Goal: Task Accomplishment & Management: Manage account settings

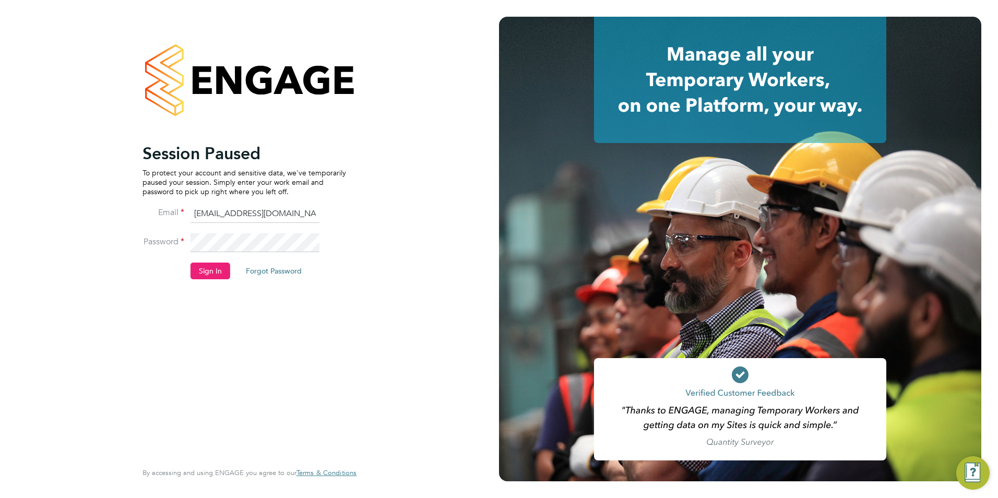
click at [209, 258] on li "Password" at bounding box center [245, 247] width 204 height 29
click at [205, 265] on button "Sign In" at bounding box center [211, 271] width 40 height 17
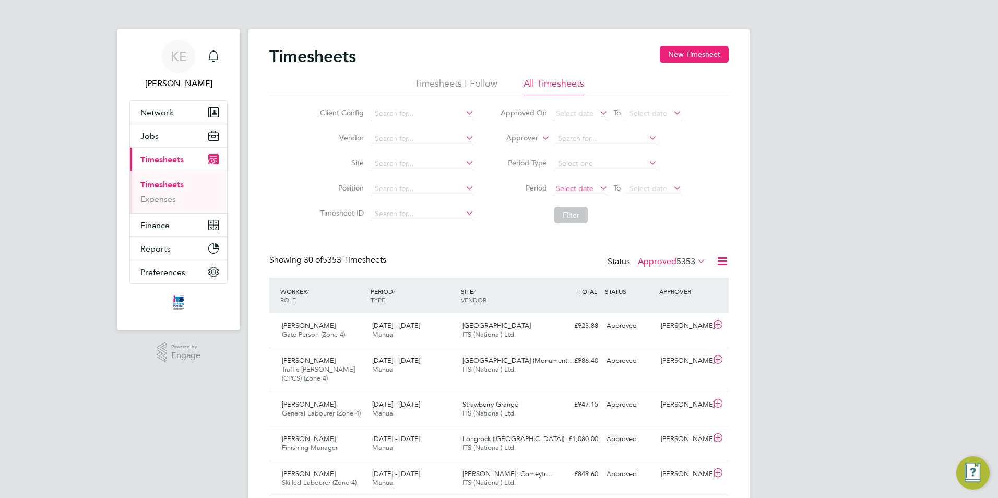
click at [559, 186] on span "Select date" at bounding box center [575, 188] width 38 height 9
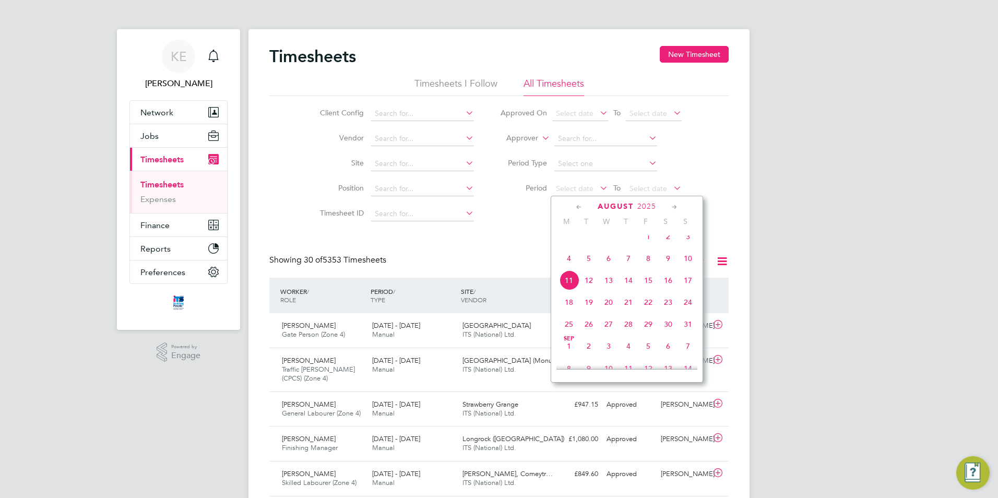
click at [566, 265] on span "4" at bounding box center [569, 259] width 20 height 20
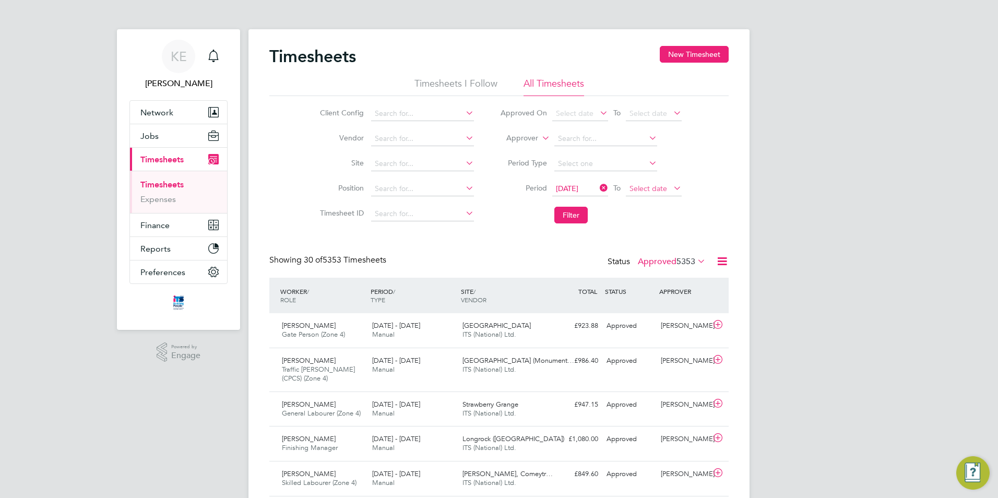
click at [643, 187] on span "Select date" at bounding box center [649, 188] width 38 height 9
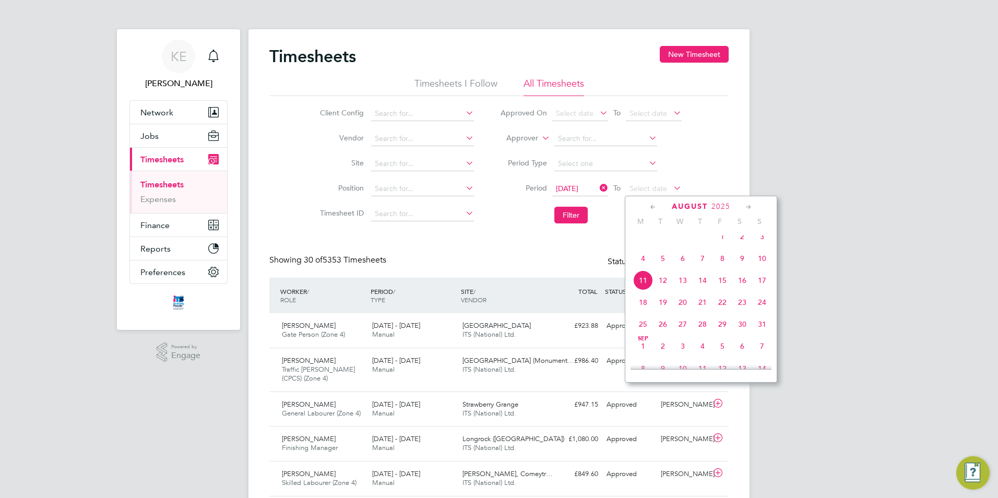
click at [762, 265] on span "10" at bounding box center [762, 259] width 20 height 20
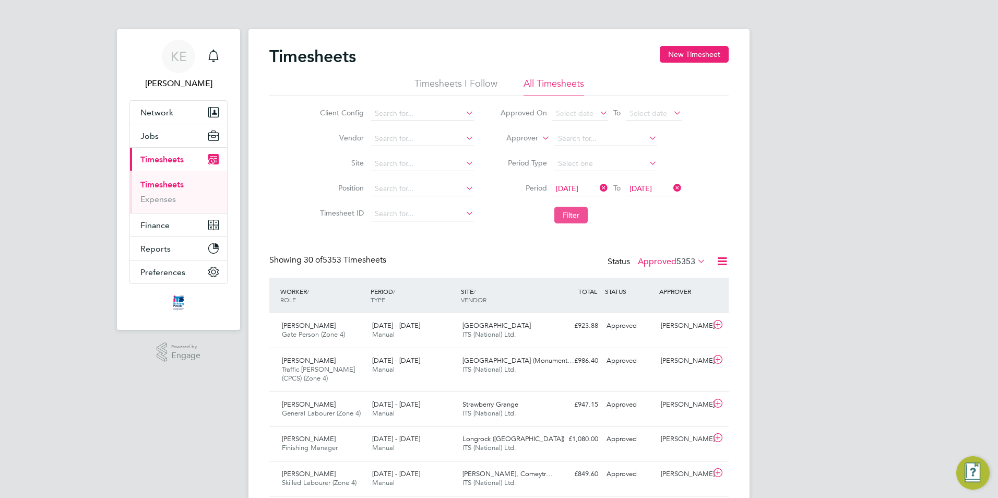
click at [564, 214] on button "Filter" at bounding box center [571, 215] width 33 height 17
click at [379, 325] on span "[DATE] - [DATE]" at bounding box center [396, 325] width 48 height 9
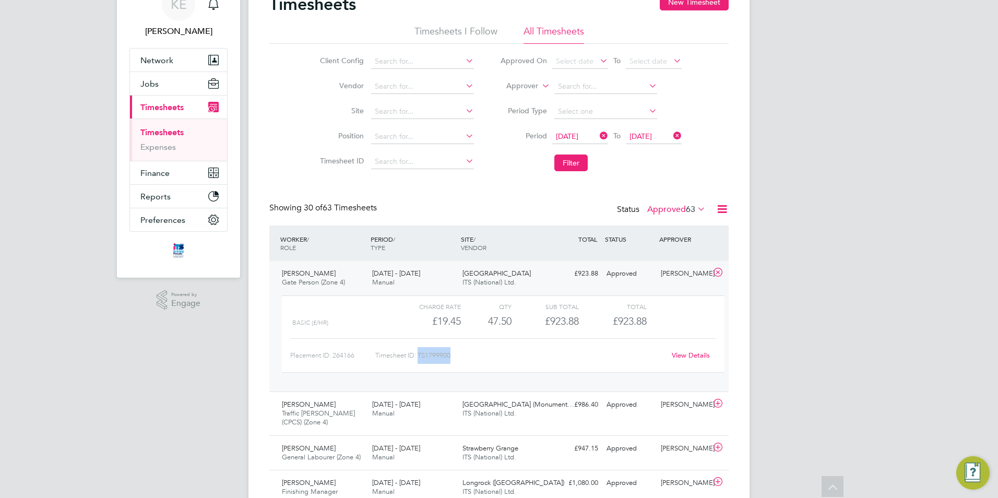
drag, startPoint x: 456, startPoint y: 355, endPoint x: 420, endPoint y: 356, distance: 36.6
click at [420, 356] on div "Timesheet ID: TS1799900" at bounding box center [520, 355] width 290 height 17
copy div "TS1799900"
click at [715, 269] on icon at bounding box center [718, 272] width 13 height 8
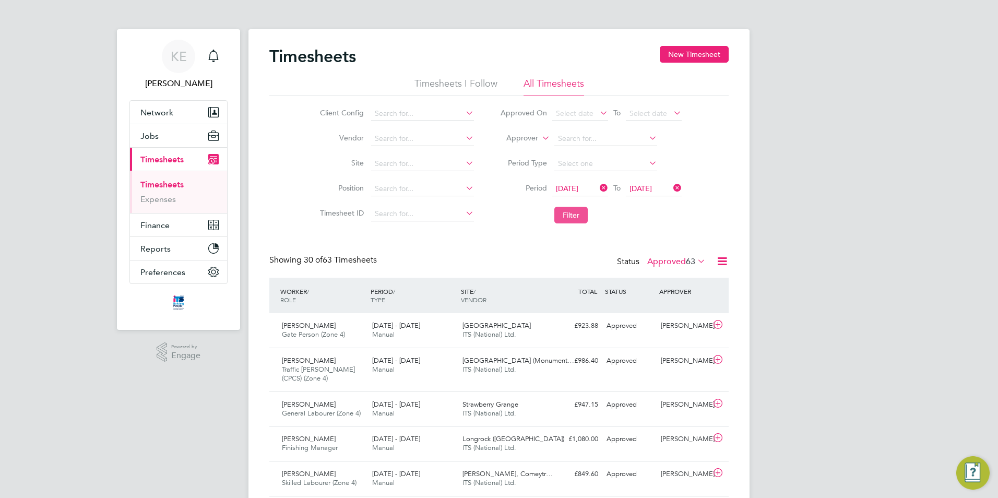
click at [570, 208] on button "Filter" at bounding box center [571, 215] width 33 height 17
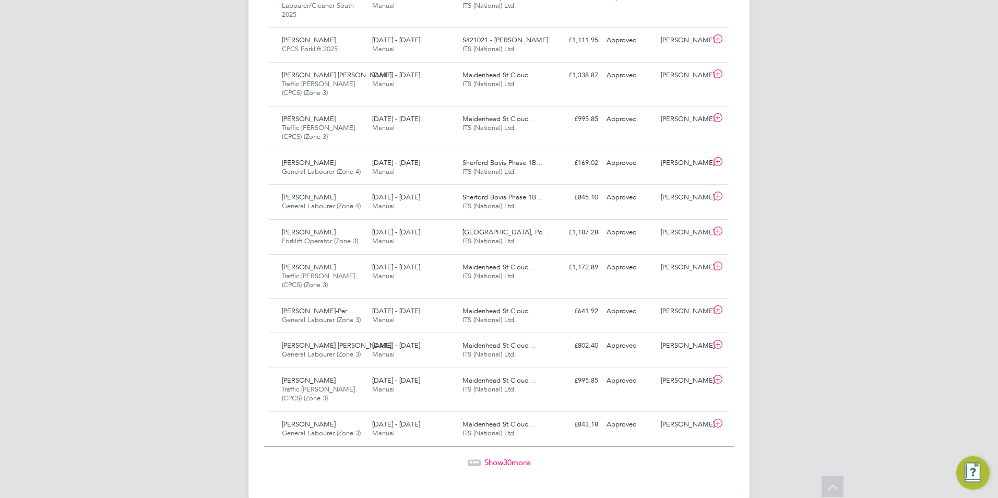
click at [524, 457] on span "Show 30 more" at bounding box center [508, 462] width 46 height 10
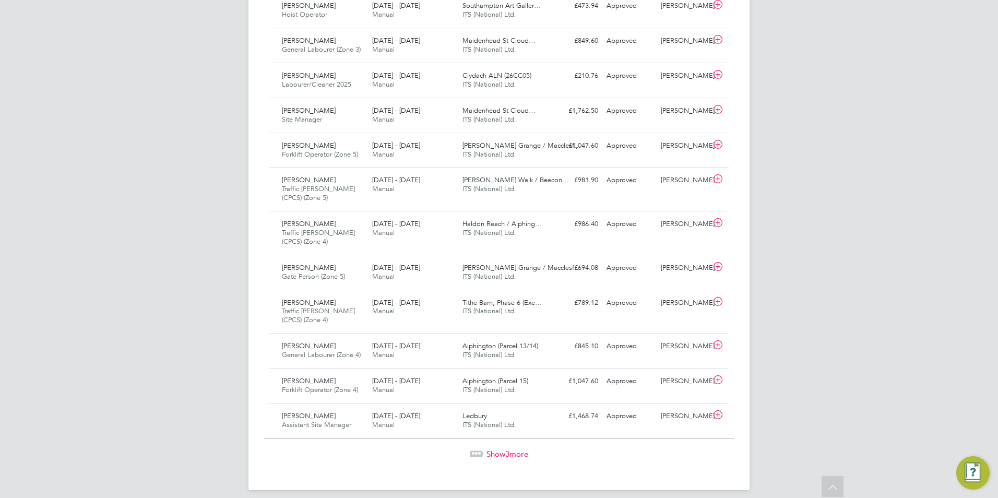
click at [481, 449] on div "Show 3 more" at bounding box center [499, 454] width 470 height 10
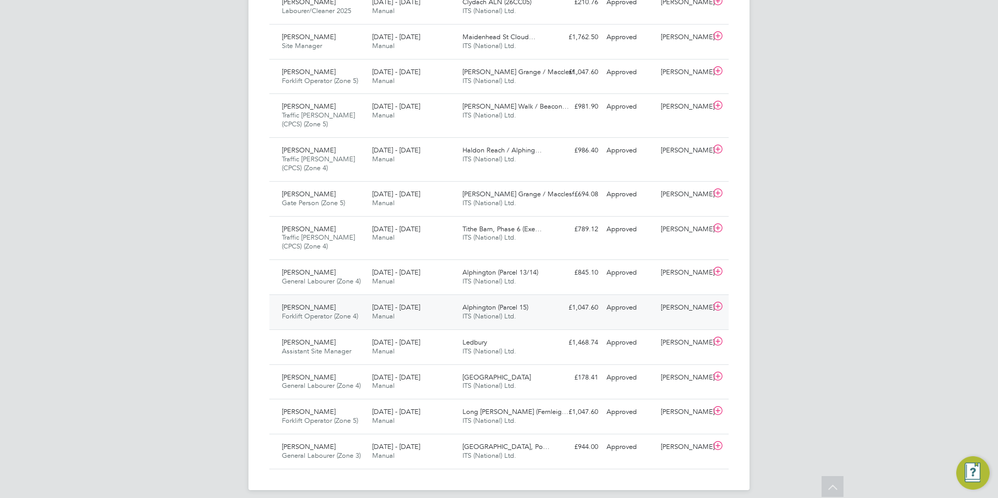
click at [350, 299] on div "[PERSON_NAME] Forklift Operator (Zone 4) [DATE] - [DATE]" at bounding box center [323, 312] width 90 height 26
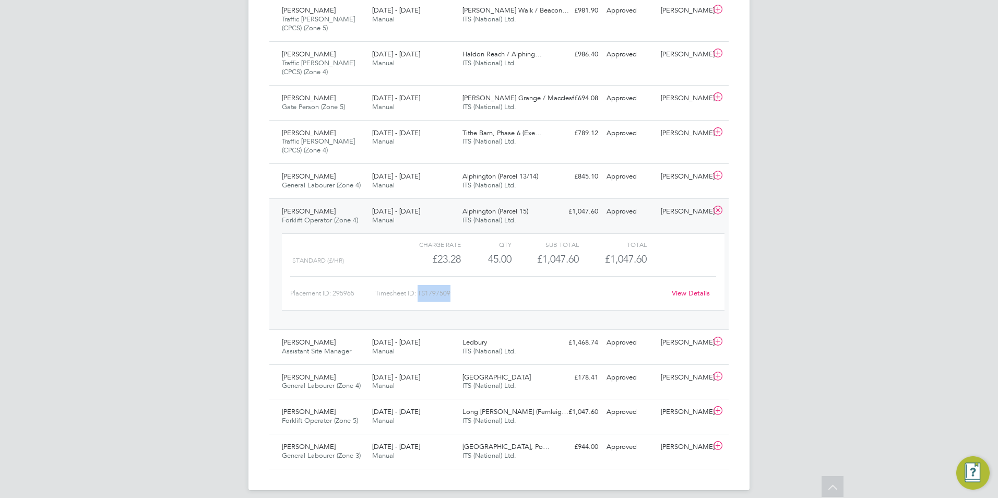
drag, startPoint x: 457, startPoint y: 284, endPoint x: 421, endPoint y: 288, distance: 36.7
click at [421, 288] on div "Timesheet ID: TS1797509" at bounding box center [520, 293] width 290 height 17
copy div "TS1797509"
click at [717, 206] on icon at bounding box center [718, 210] width 13 height 8
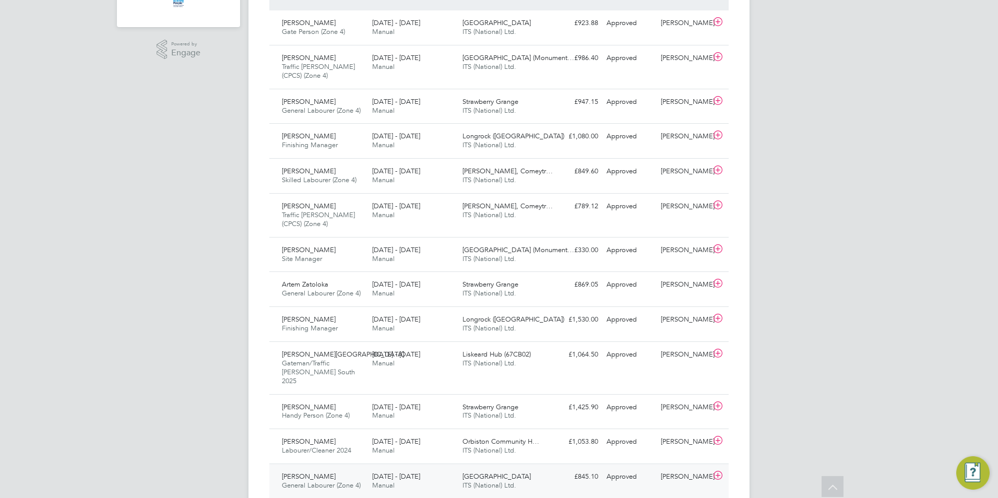
scroll to position [285, 0]
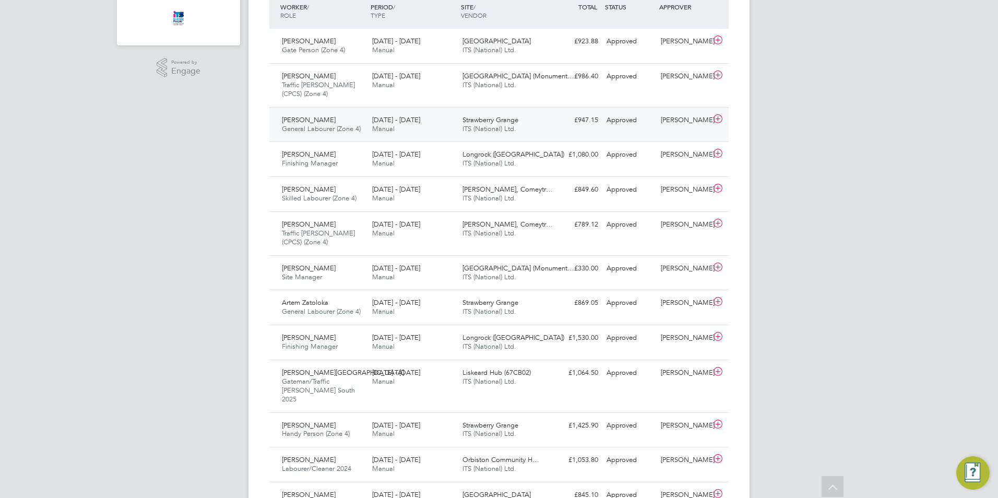
click at [356, 132] on span "General Labourer (Zone 4)" at bounding box center [321, 128] width 79 height 9
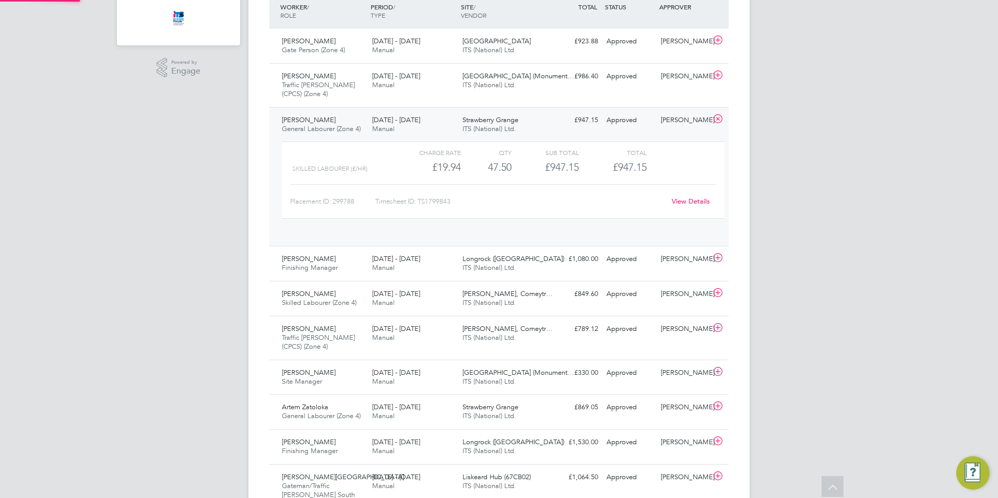
scroll to position [18, 102]
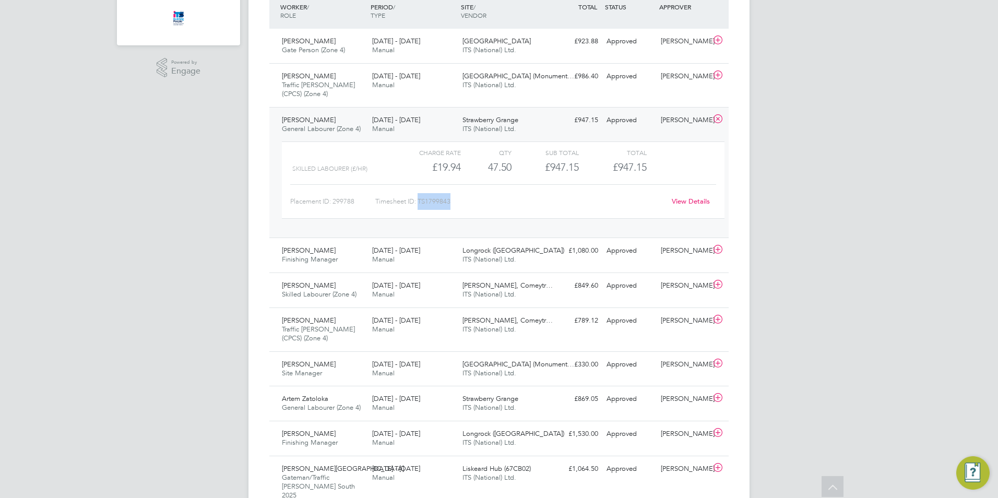
drag, startPoint x: 451, startPoint y: 206, endPoint x: 420, endPoint y: 206, distance: 30.3
click at [420, 206] on div "Timesheet ID: TS1799843" at bounding box center [520, 201] width 290 height 17
copy div "TS1799843"
click at [719, 115] on icon at bounding box center [718, 119] width 13 height 8
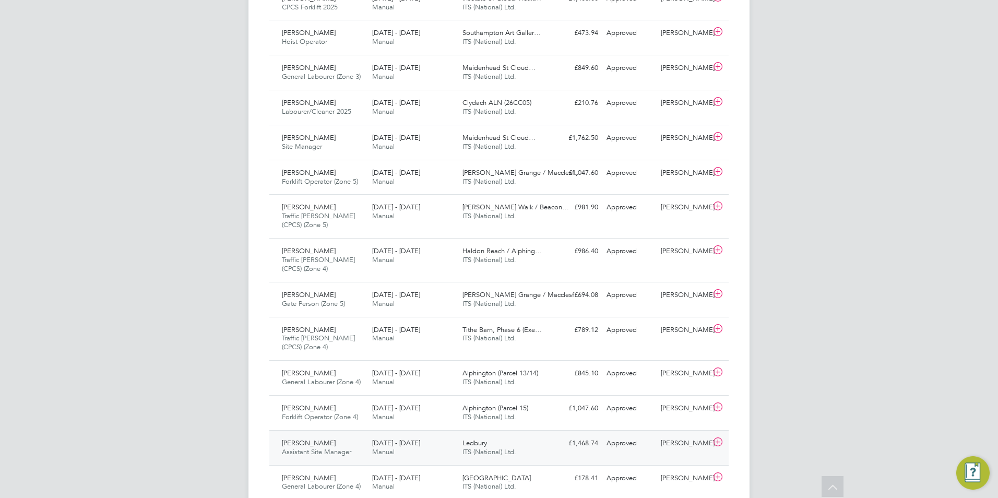
scroll to position [2164, 0]
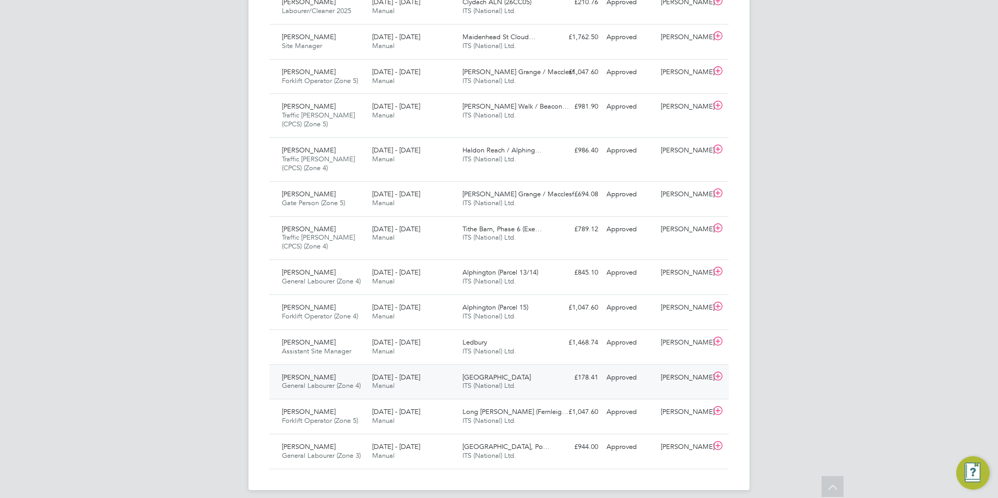
click at [337, 369] on div "[PERSON_NAME] General Labourer (Zone 4) [DATE] - [DATE]" at bounding box center [323, 382] width 90 height 26
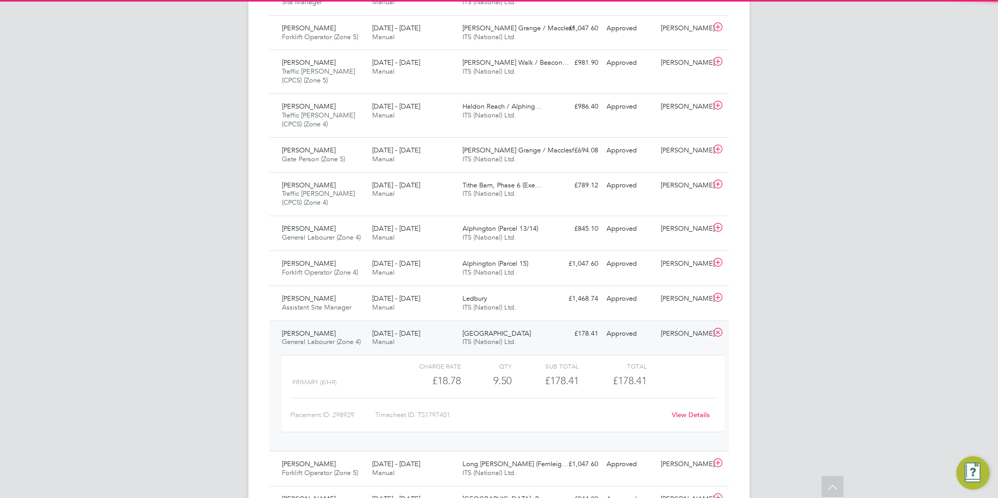
scroll to position [2260, 0]
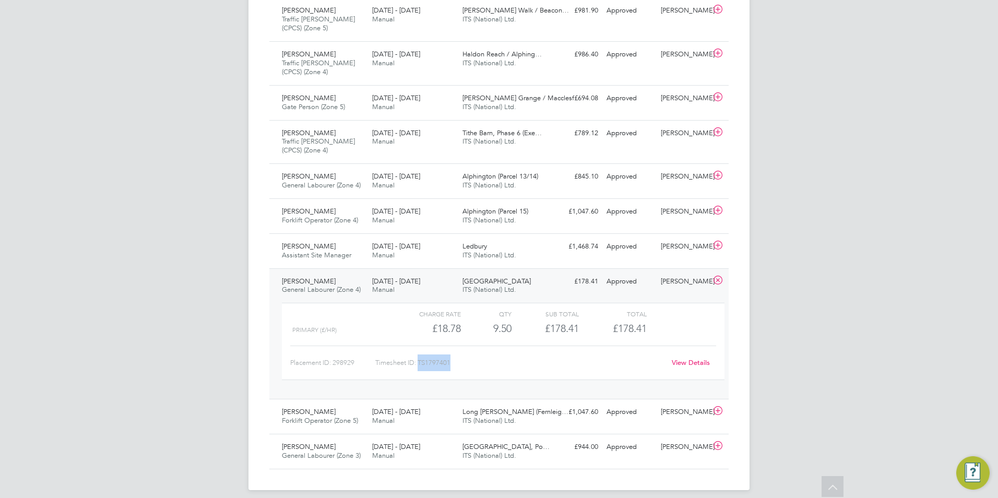
drag, startPoint x: 452, startPoint y: 356, endPoint x: 420, endPoint y: 353, distance: 32.5
click at [420, 355] on div "Timesheet ID: TS1797401" at bounding box center [520, 363] width 290 height 17
copy div "TS1797401"
click at [718, 276] on icon at bounding box center [718, 280] width 13 height 8
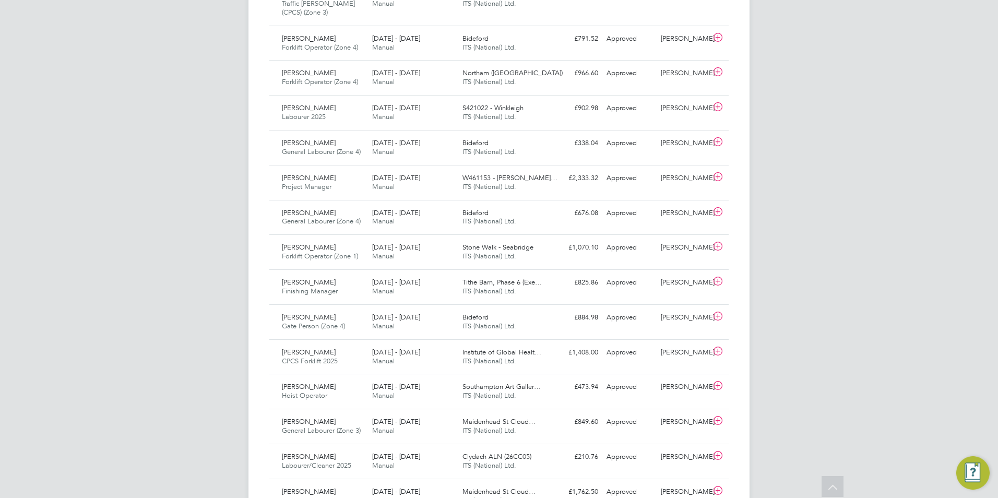
scroll to position [1642, 0]
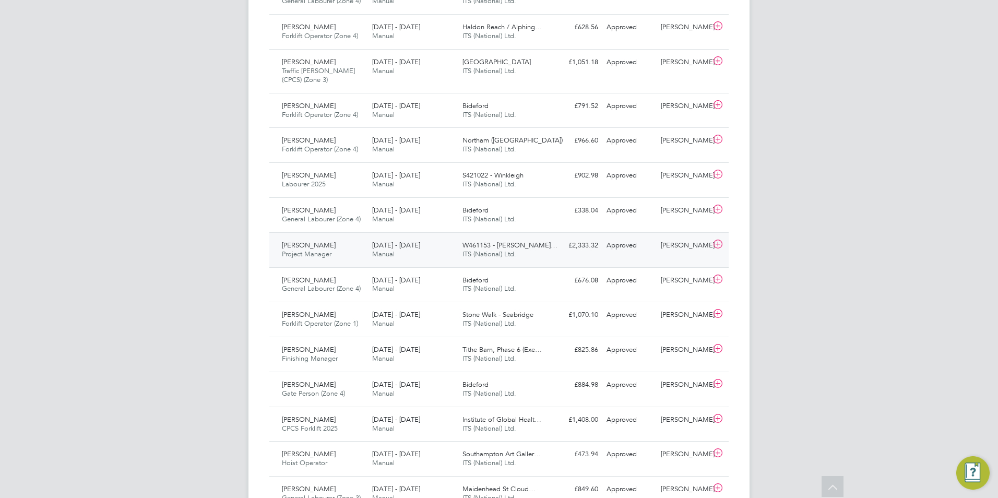
click at [312, 241] on span "[PERSON_NAME]" at bounding box center [309, 245] width 54 height 9
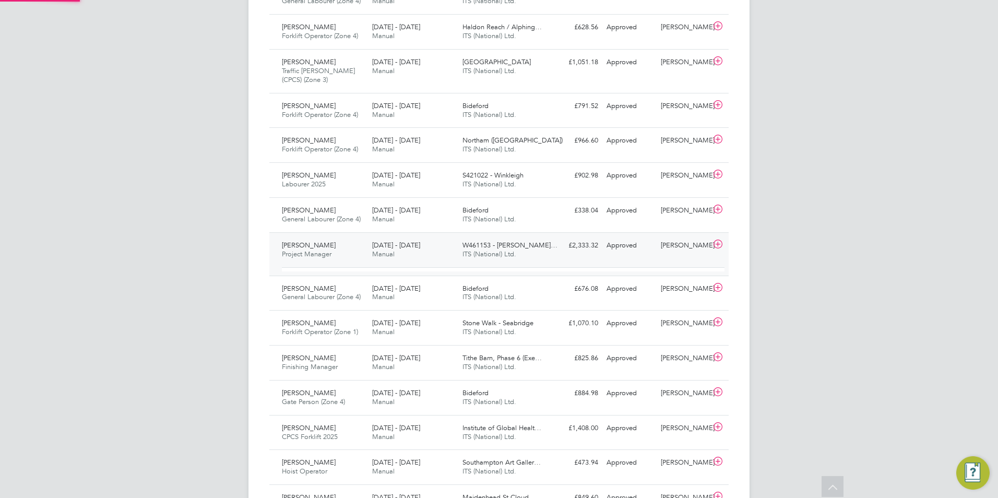
scroll to position [18, 102]
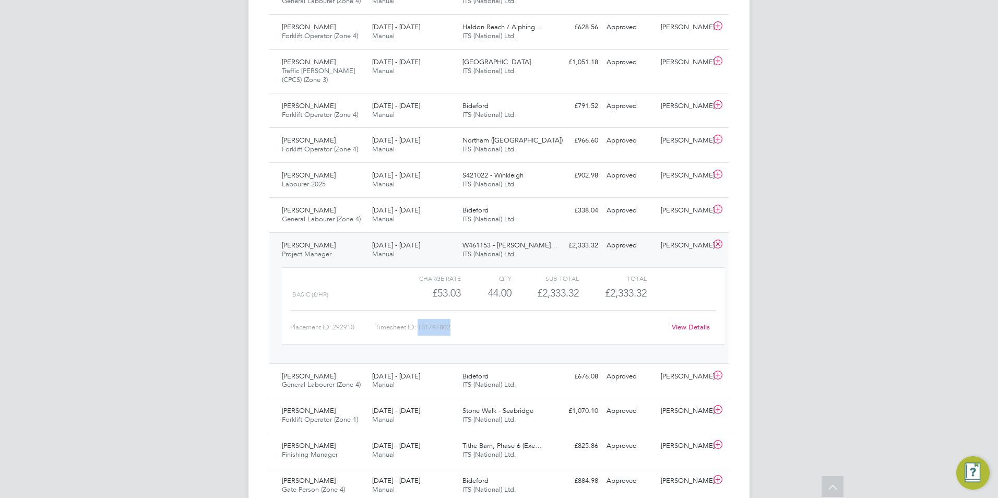
drag, startPoint x: 453, startPoint y: 318, endPoint x: 420, endPoint y: 319, distance: 32.4
click at [420, 319] on div "Timesheet ID: TS1797802" at bounding box center [520, 327] width 290 height 17
copy div "TS1797802"
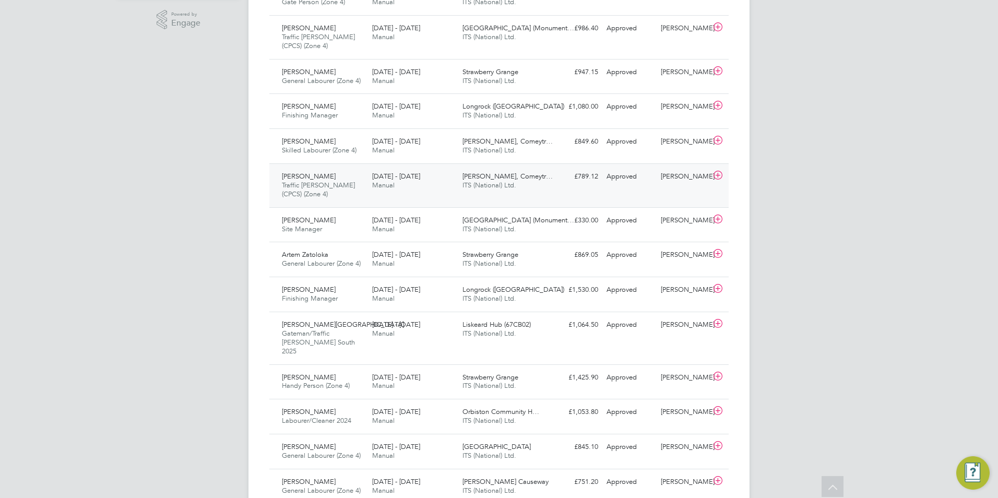
scroll to position [337, 0]
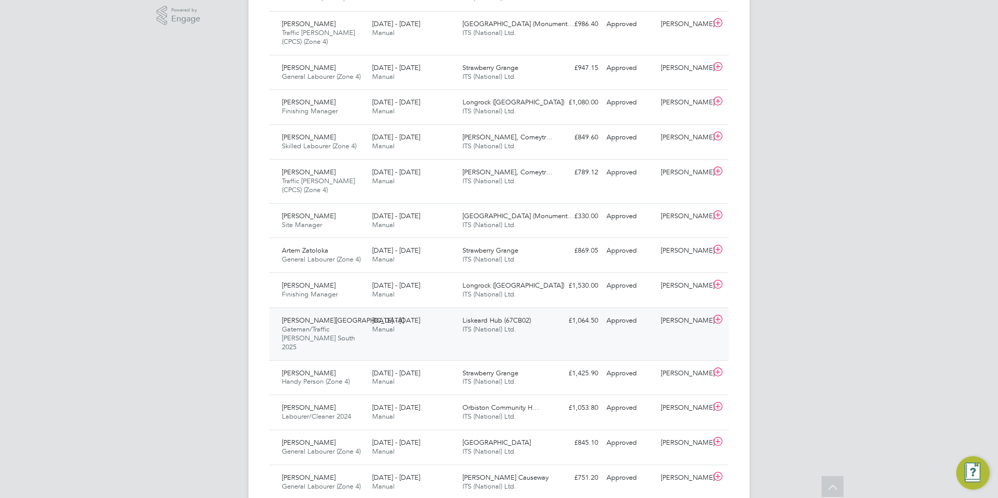
click at [304, 325] on span "Gateman/Traffic [PERSON_NAME] South 2025" at bounding box center [318, 338] width 73 height 27
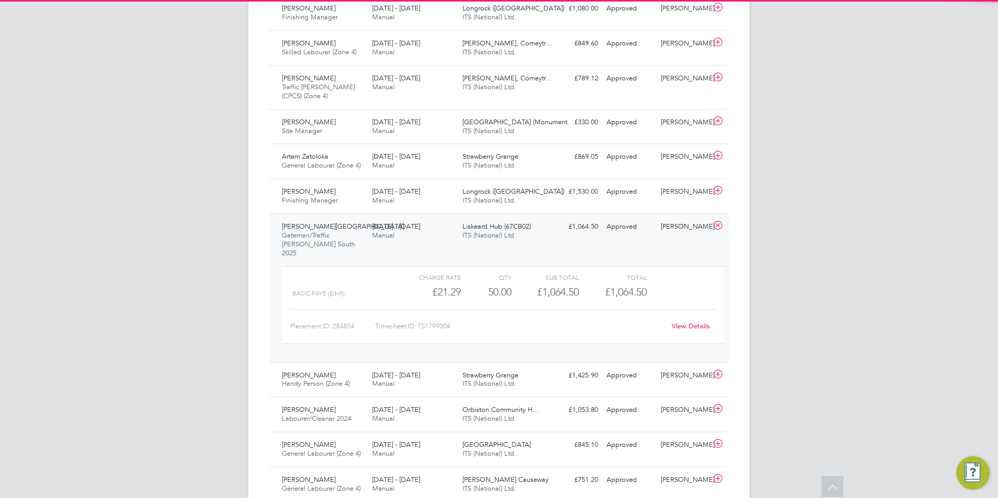
scroll to position [441, 0]
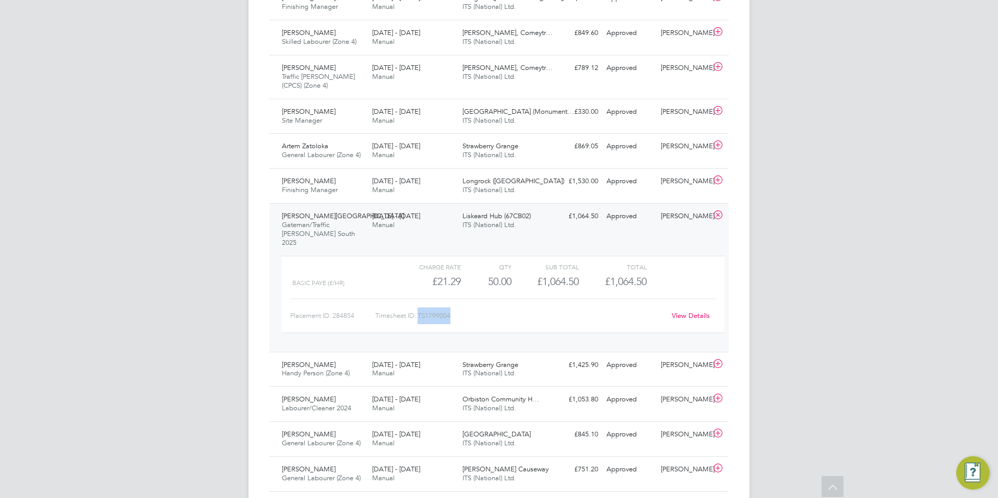
drag, startPoint x: 453, startPoint y: 304, endPoint x: 421, endPoint y: 308, distance: 32.5
click at [421, 308] on div "Timesheet ID: TS1799004" at bounding box center [520, 316] width 290 height 17
copy div "TS1799004"
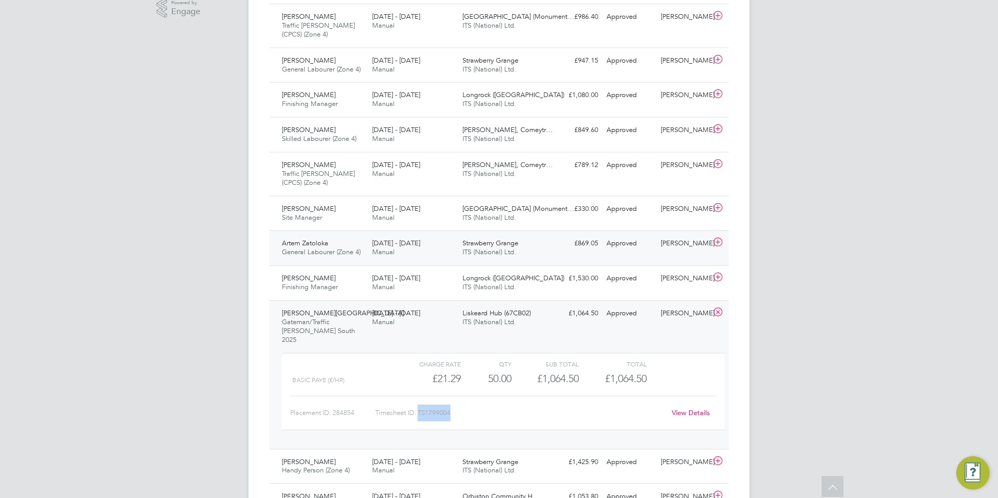
scroll to position [470, 0]
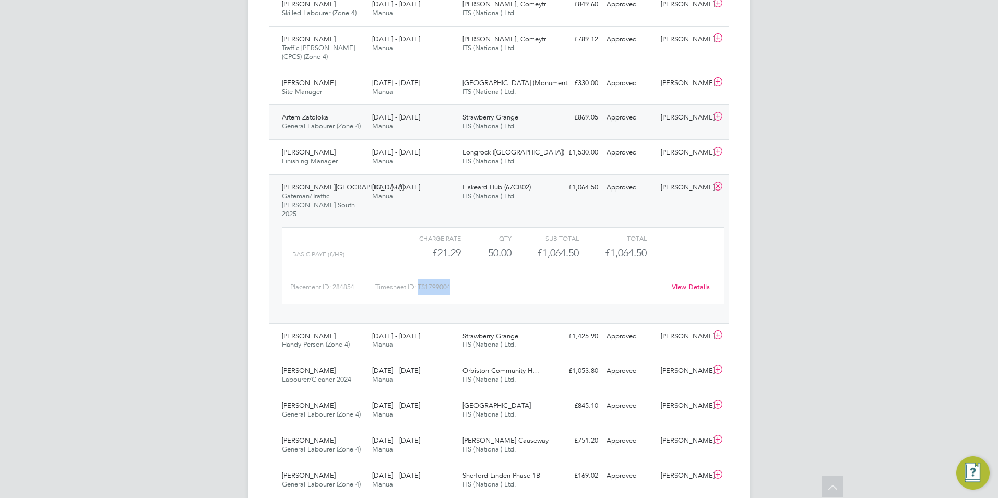
click at [339, 119] on div "Artem Zatoloka General Labourer (Zone 4) [DATE] - [DATE]" at bounding box center [323, 122] width 90 height 26
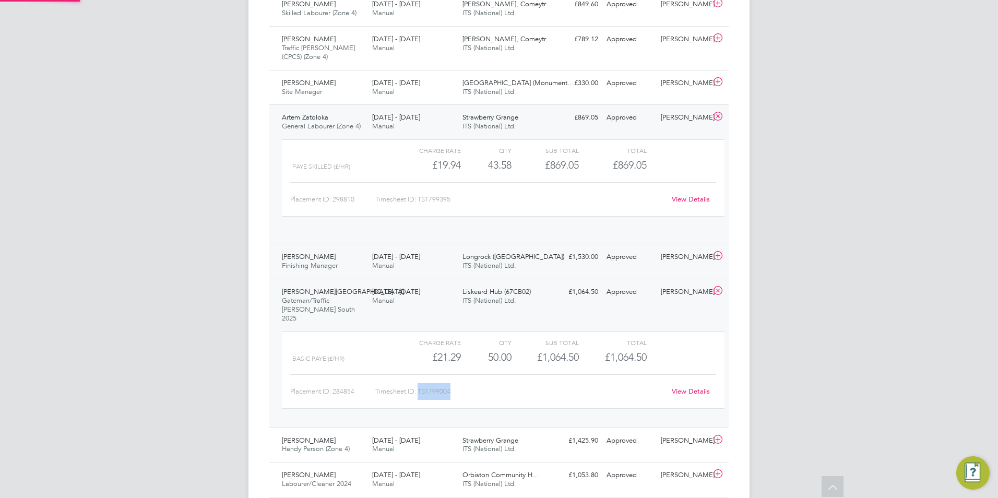
scroll to position [18, 102]
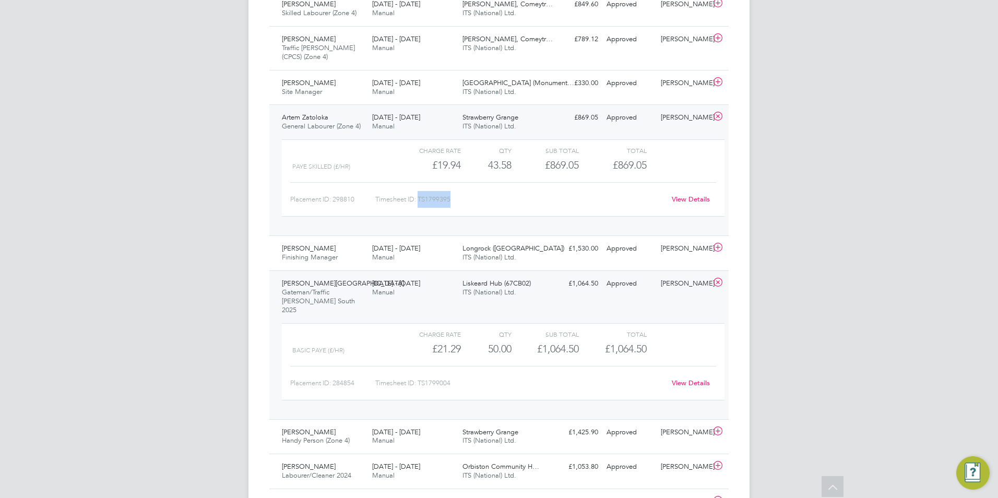
drag, startPoint x: 451, startPoint y: 199, endPoint x: 420, endPoint y: 199, distance: 30.8
click at [420, 199] on div "Timesheet ID: TS1799395" at bounding box center [520, 199] width 290 height 17
copy div "TS1799395"
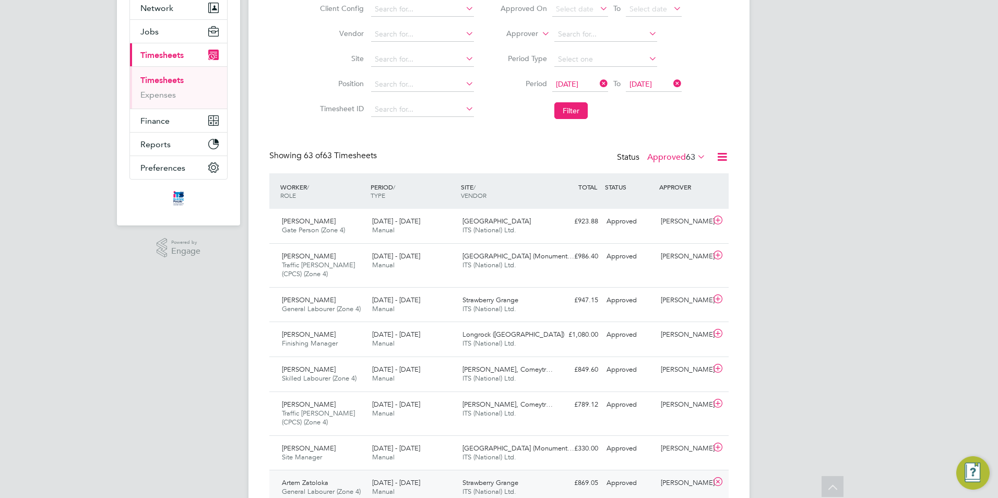
scroll to position [0, 0]
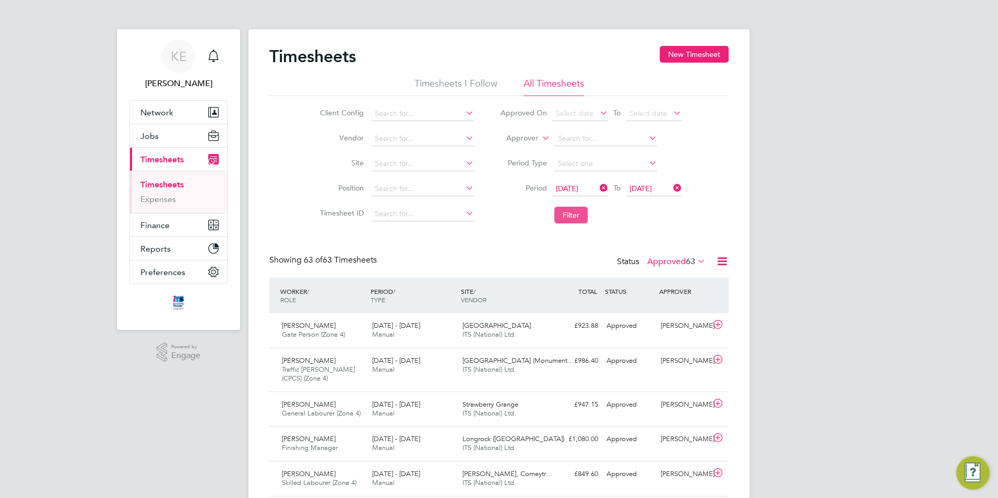
click at [575, 216] on button "Filter" at bounding box center [571, 215] width 33 height 17
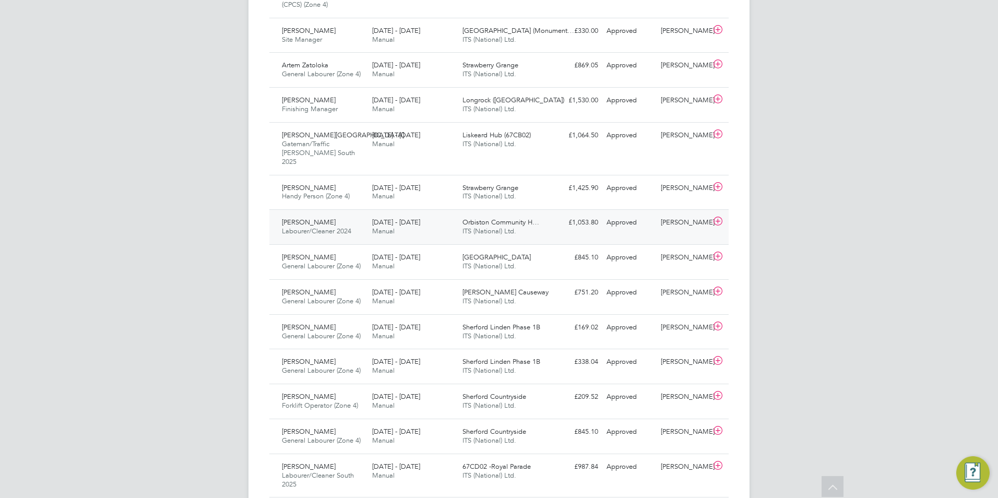
click at [363, 225] on div "[PERSON_NAME] Labourer/Cleaner 2024 [DATE] - [DATE]" at bounding box center [323, 227] width 90 height 26
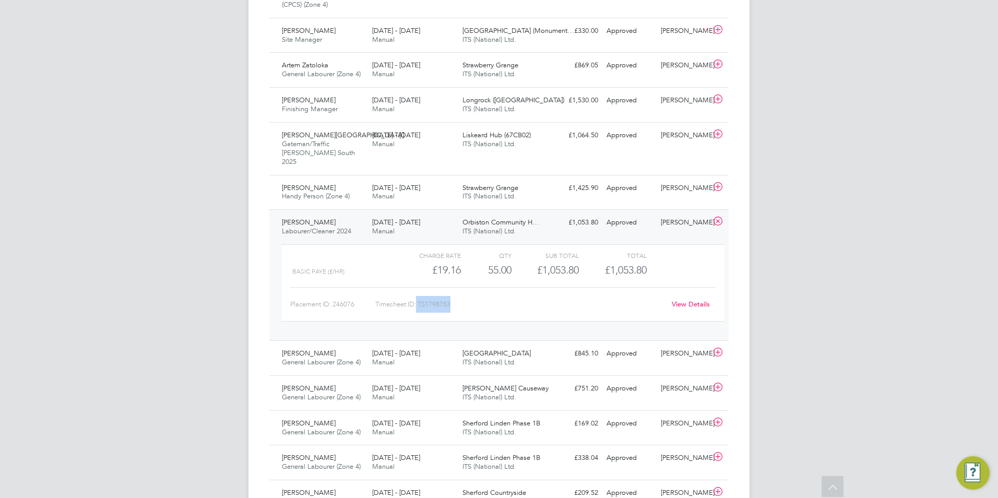
drag, startPoint x: 452, startPoint y: 298, endPoint x: 418, endPoint y: 295, distance: 34.0
click at [418, 296] on div "Timesheet ID: TS1798753" at bounding box center [520, 304] width 290 height 17
click at [431, 296] on div "Timesheet ID: TS1798753" at bounding box center [520, 304] width 290 height 17
drag, startPoint x: 450, startPoint y: 295, endPoint x: 420, endPoint y: 296, distance: 30.3
click at [420, 296] on div "Timesheet ID: TS1798753" at bounding box center [520, 304] width 290 height 17
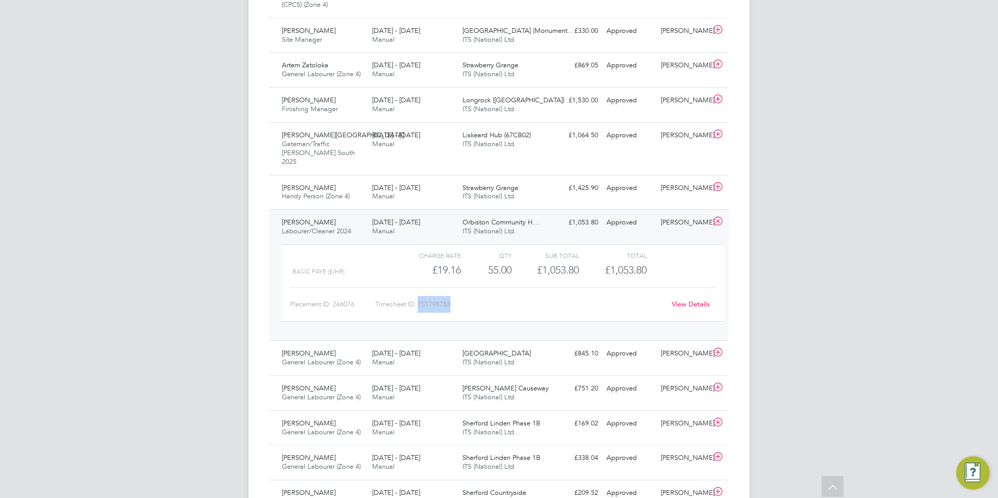
copy div "TS1798753"
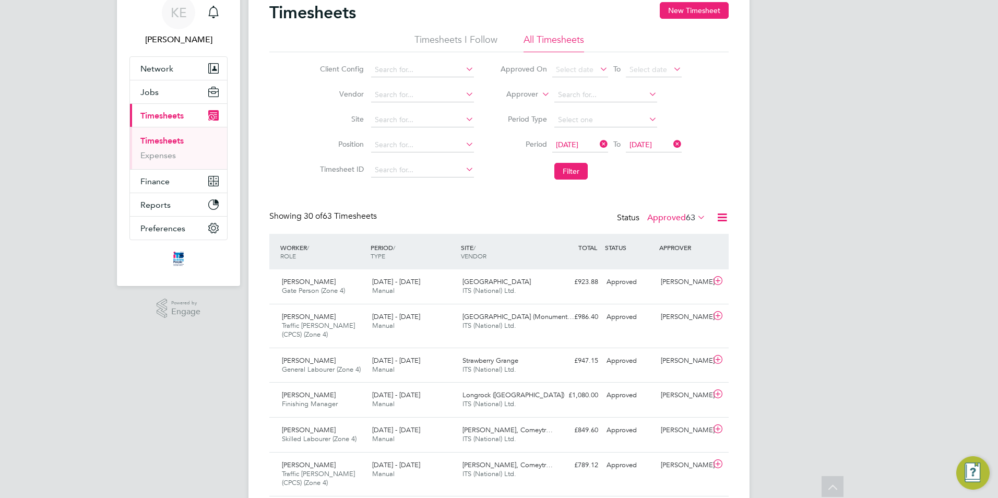
scroll to position [0, 0]
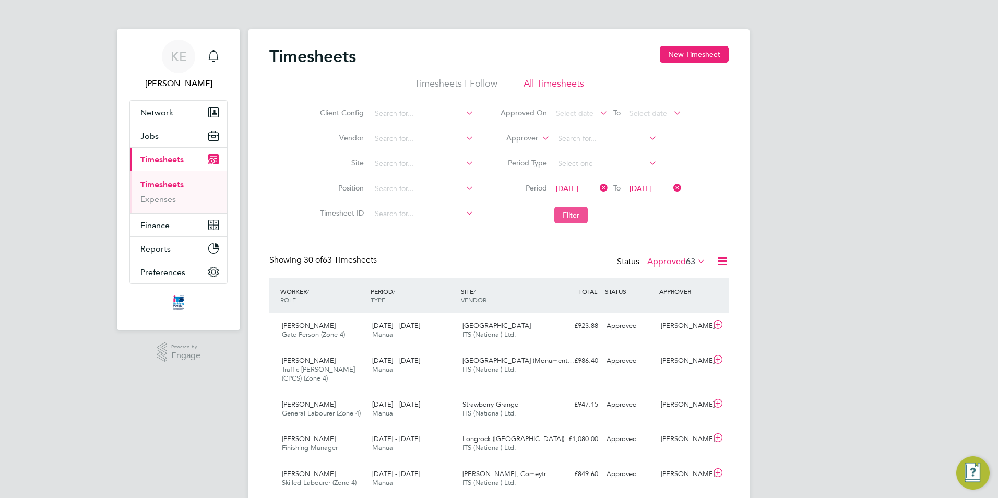
click at [574, 215] on button "Filter" at bounding box center [571, 215] width 33 height 17
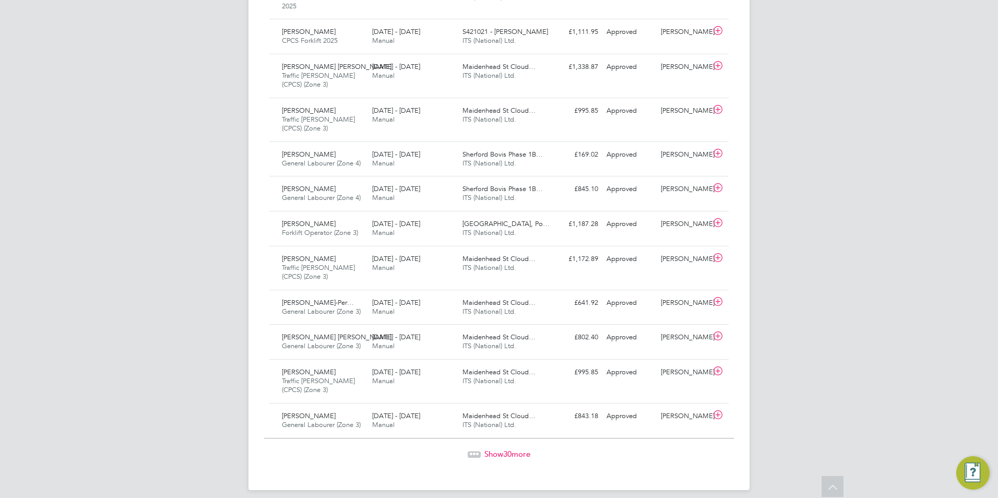
click at [489, 449] on span "Show 30 more" at bounding box center [508, 454] width 46 height 10
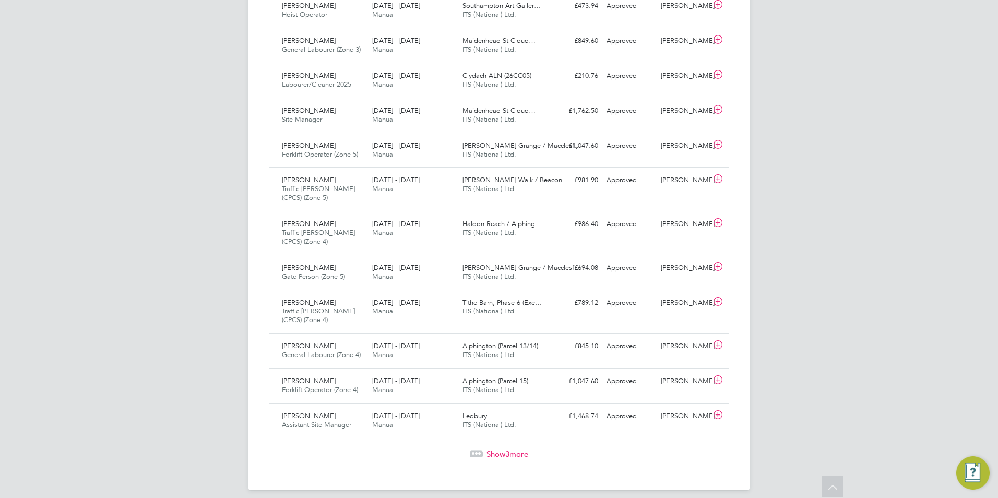
click at [494, 449] on span "Show 3 more" at bounding box center [508, 454] width 42 height 10
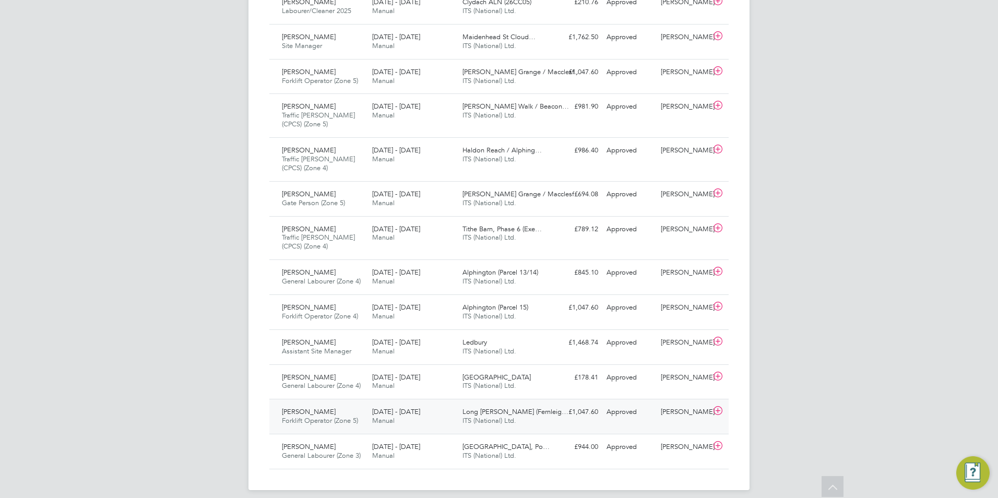
click at [377, 416] on span "Manual" at bounding box center [383, 420] width 22 height 9
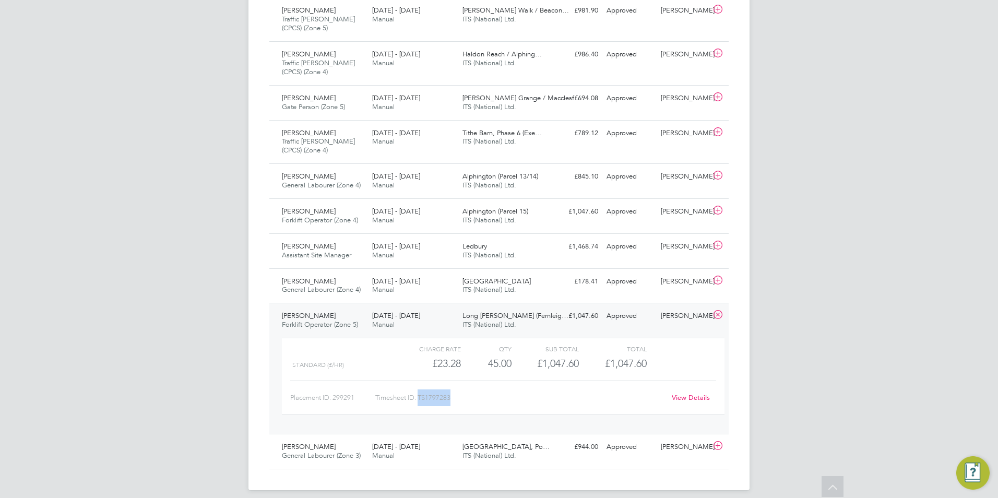
drag, startPoint x: 454, startPoint y: 390, endPoint x: 420, endPoint y: 390, distance: 34.5
click at [420, 390] on div "Timesheet ID: TS1797283" at bounding box center [520, 398] width 290 height 17
copy div "TS1797283"
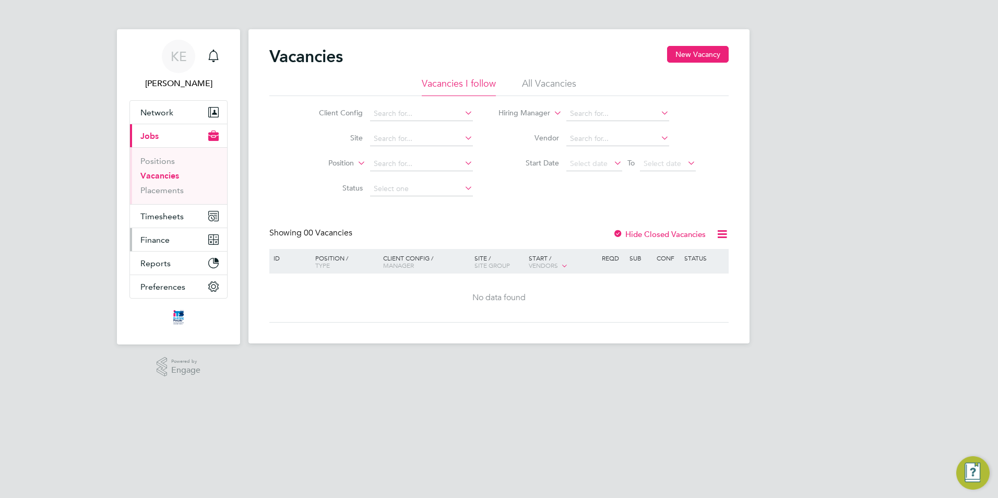
click at [153, 242] on span "Finance" at bounding box center [154, 240] width 29 height 10
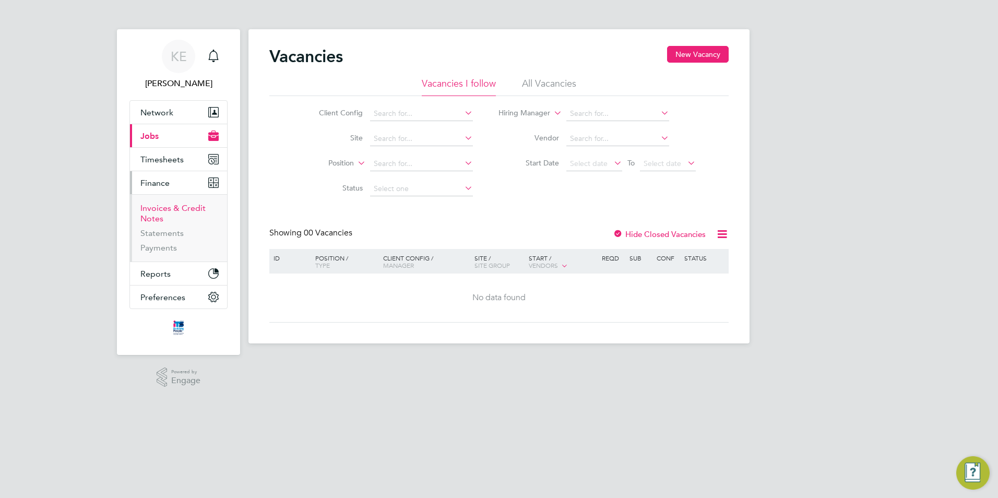
click at [152, 212] on link "Invoices & Credit Notes" at bounding box center [172, 213] width 65 height 20
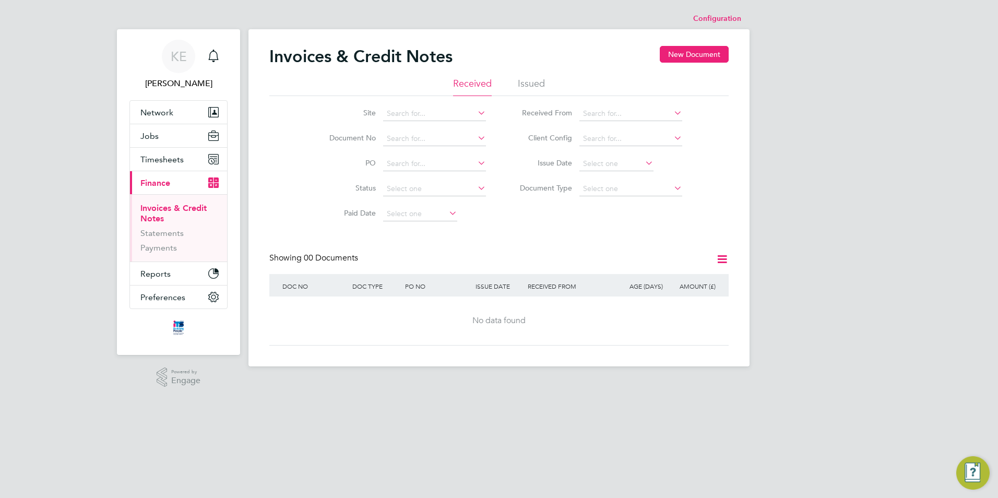
click at [540, 85] on li "Issued" at bounding box center [531, 86] width 27 height 19
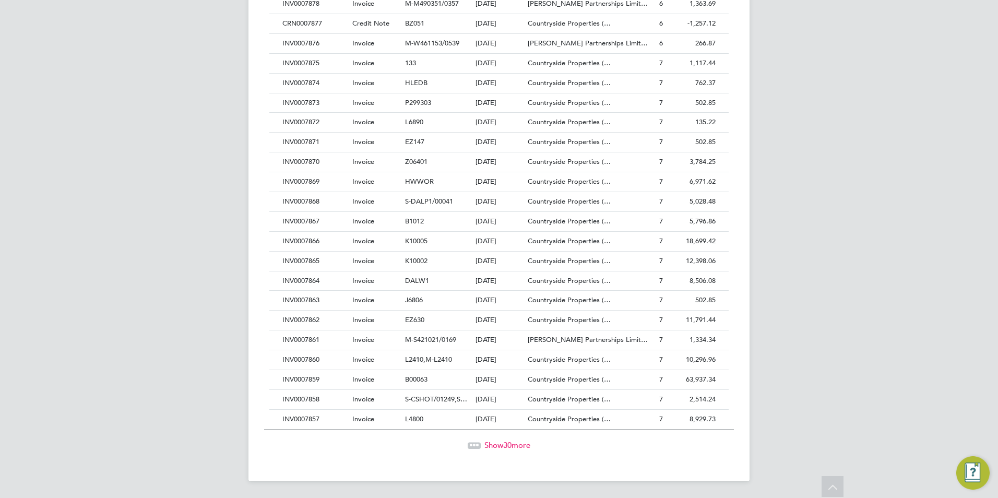
click at [499, 445] on span "Show 30 more" at bounding box center [508, 445] width 46 height 10
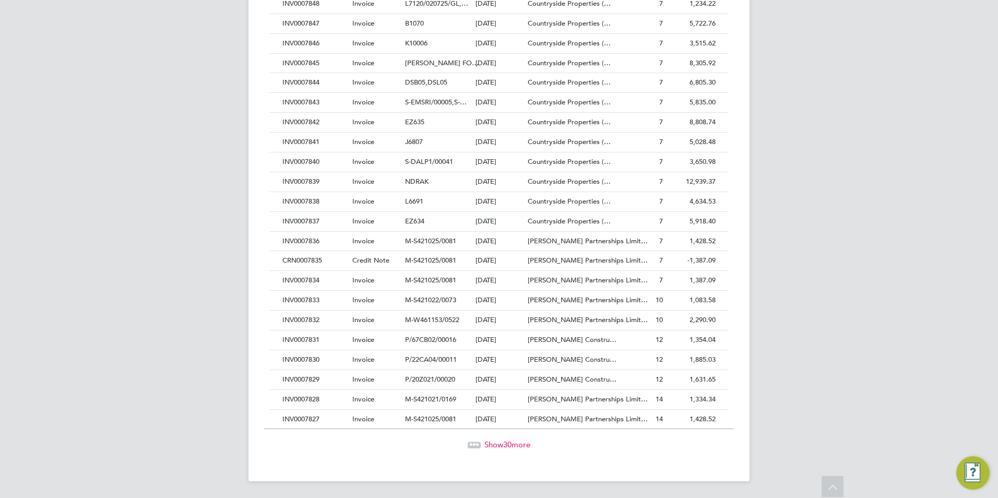
click at [500, 444] on span "Show 30 more" at bounding box center [508, 445] width 46 height 10
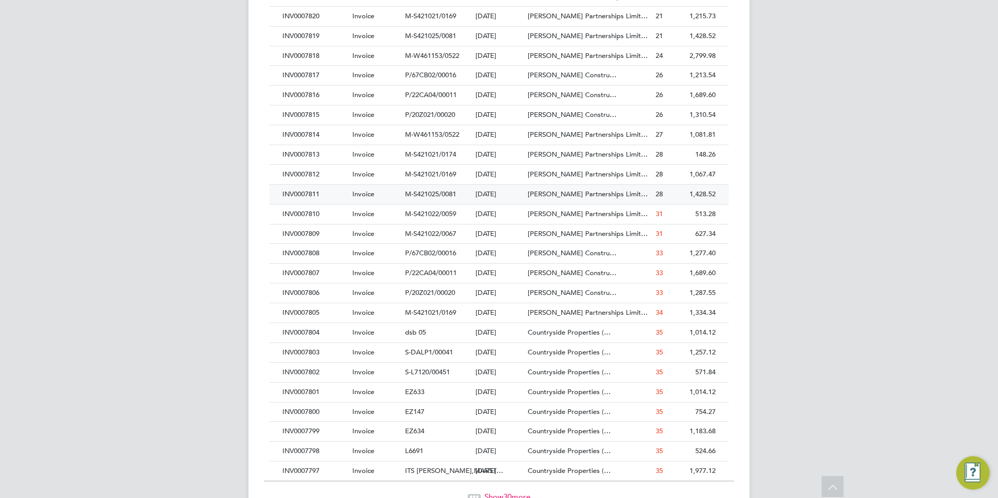
click at [308, 197] on div "INV0007811" at bounding box center [315, 194] width 70 height 19
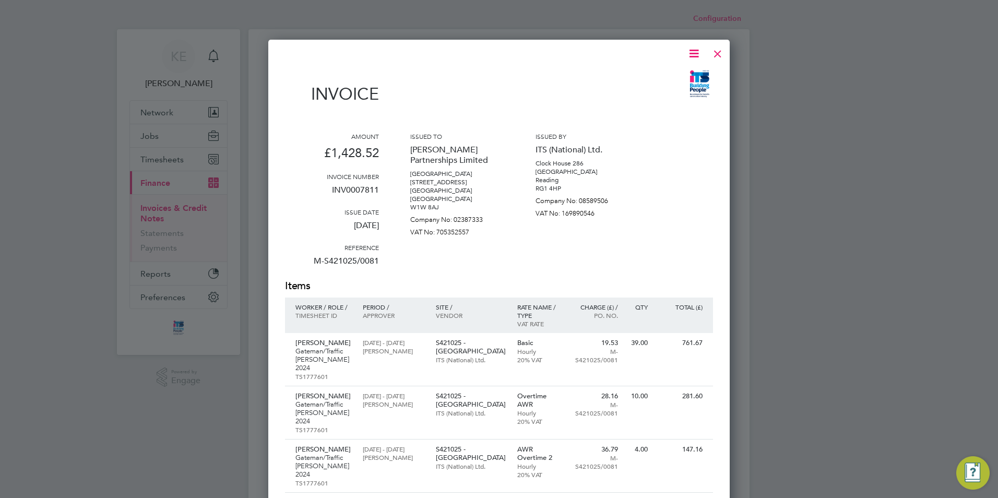
click at [715, 53] on div at bounding box center [718, 51] width 19 height 19
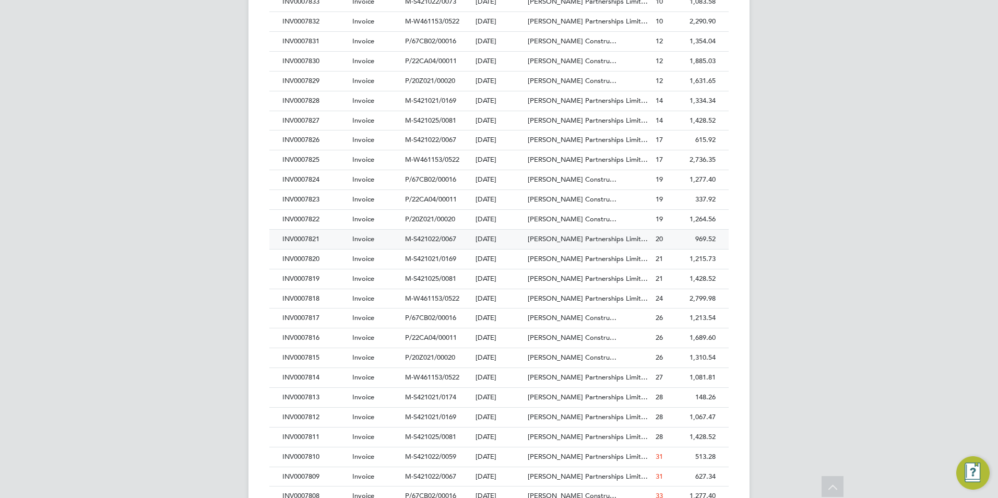
scroll to position [1310, 0]
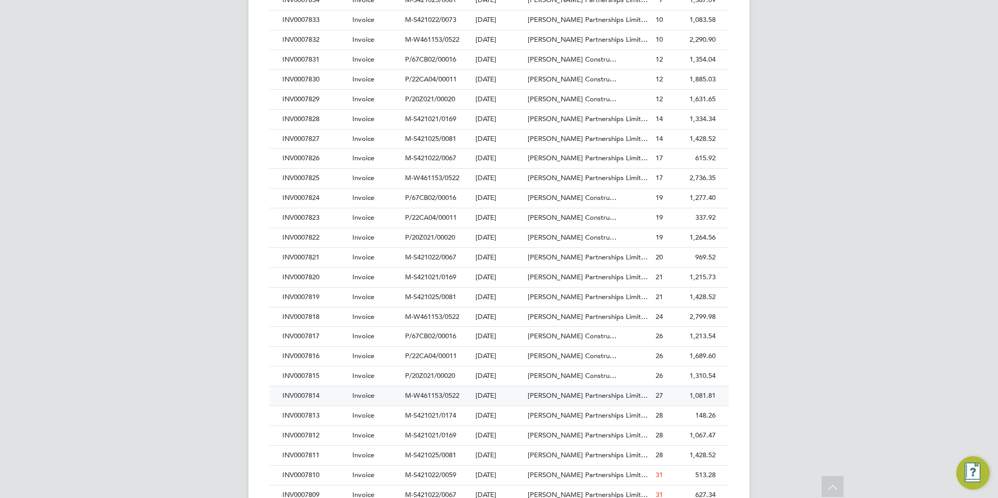
click at [333, 398] on div "INV0007814" at bounding box center [315, 395] width 70 height 19
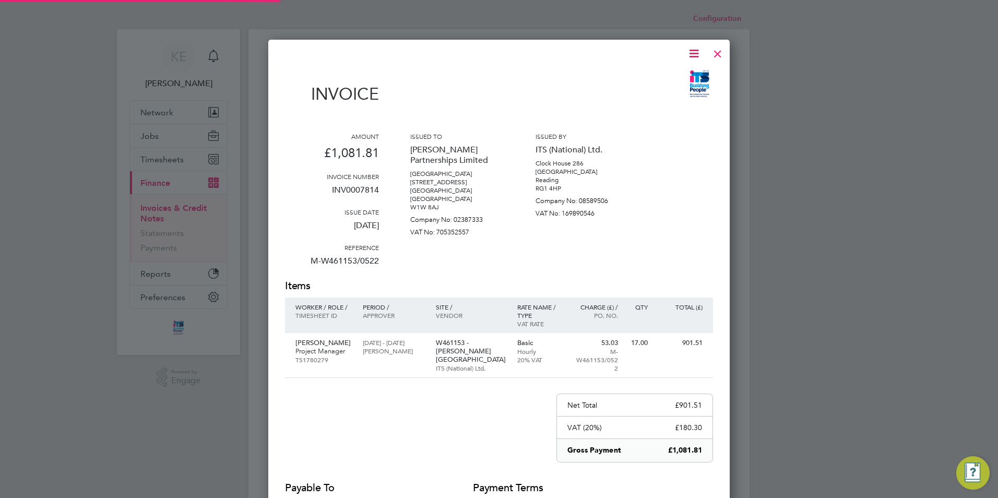
scroll to position [547, 462]
click at [720, 51] on div at bounding box center [718, 51] width 19 height 19
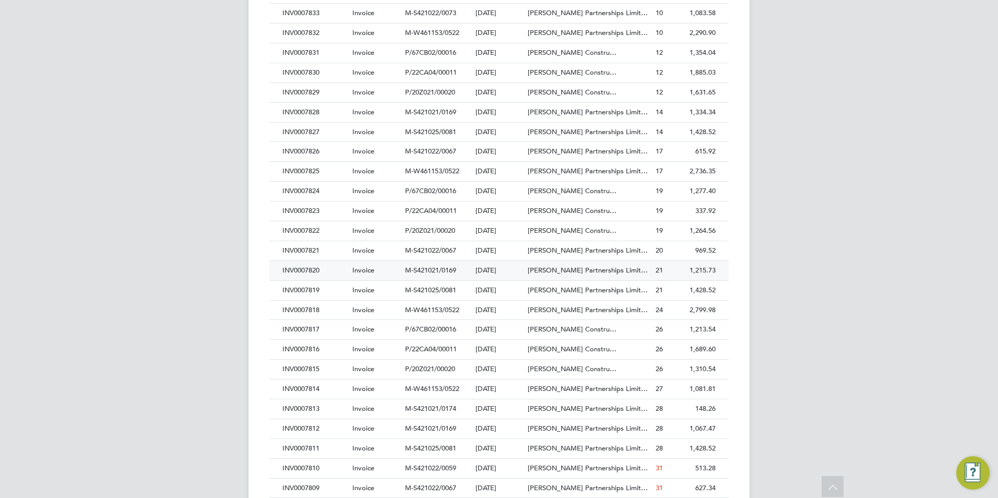
scroll to position [1410, 0]
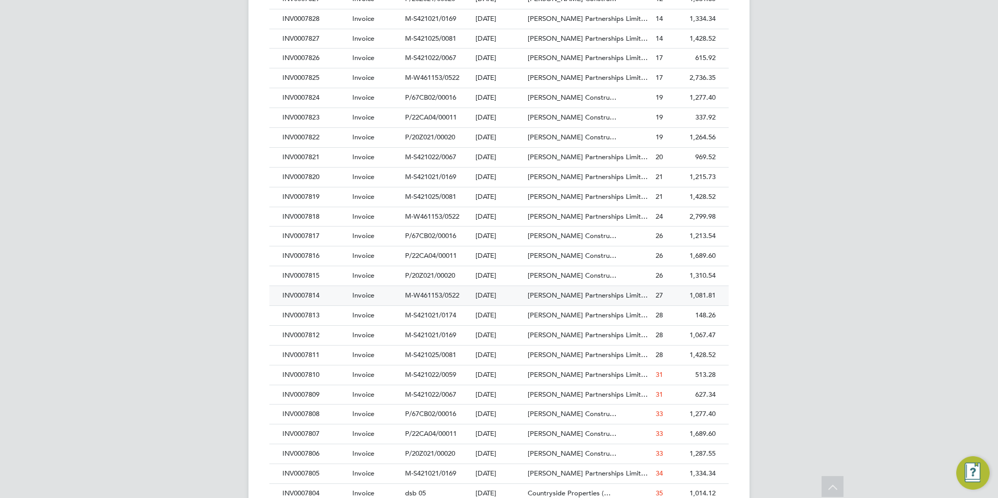
click at [322, 294] on div "INV0007814" at bounding box center [315, 295] width 70 height 19
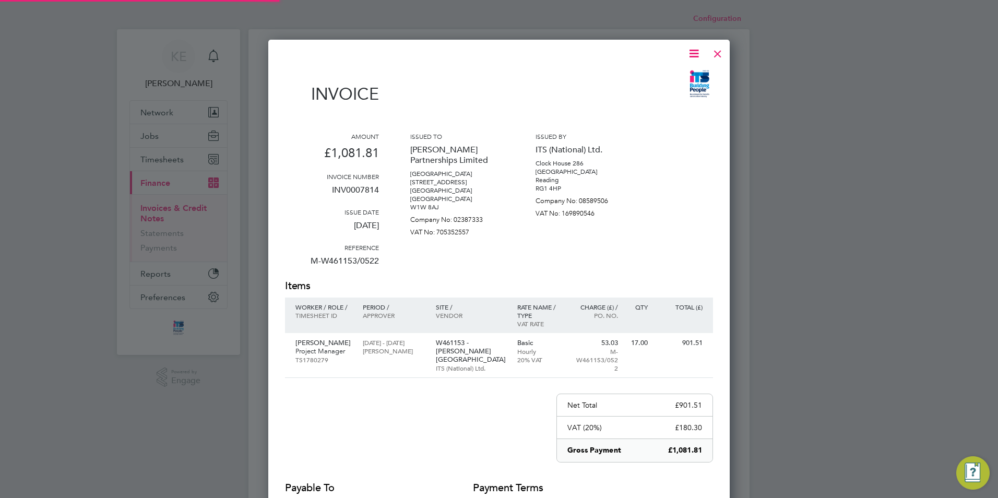
scroll to position [547, 462]
click at [721, 52] on div at bounding box center [718, 51] width 19 height 19
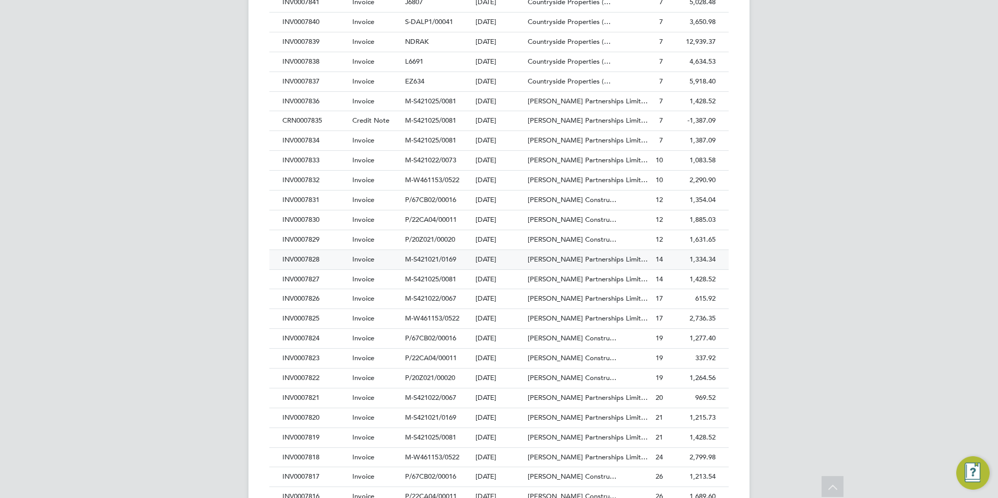
scroll to position [1253, 0]
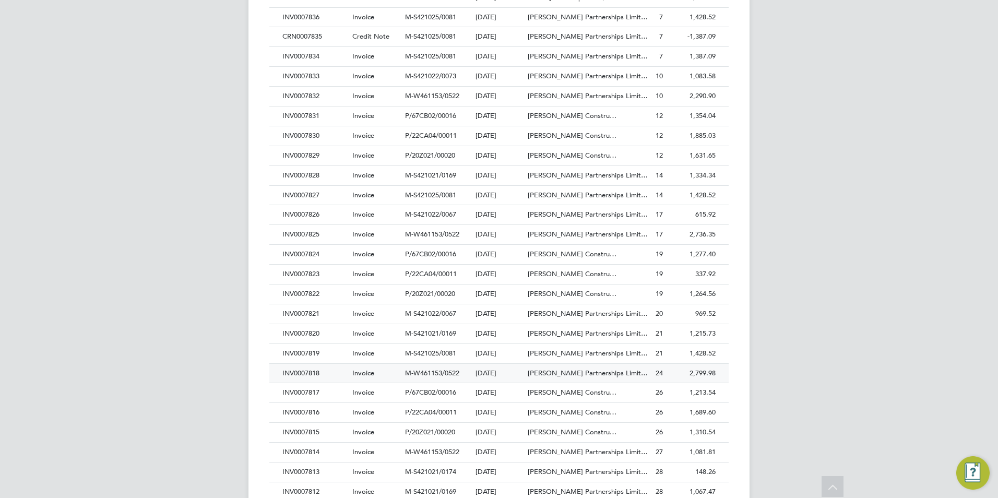
click at [325, 374] on div "INV0007818" at bounding box center [315, 373] width 70 height 19
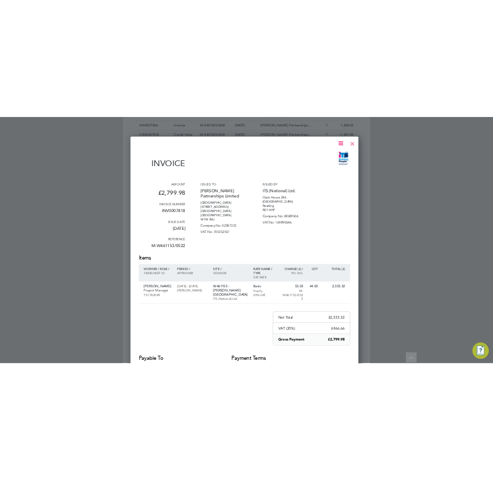
scroll to position [20, 73]
